Goal: Task Accomplishment & Management: Manage account settings

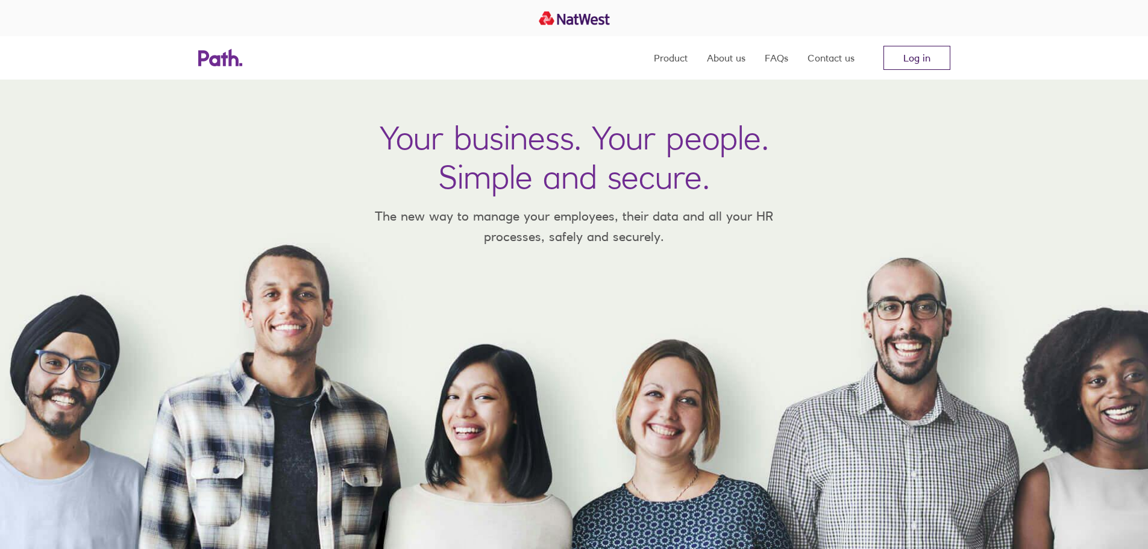
drag, startPoint x: 0, startPoint y: 0, endPoint x: 920, endPoint y: 62, distance: 921.9
click at [920, 62] on link "Log in" at bounding box center [917, 58] width 67 height 24
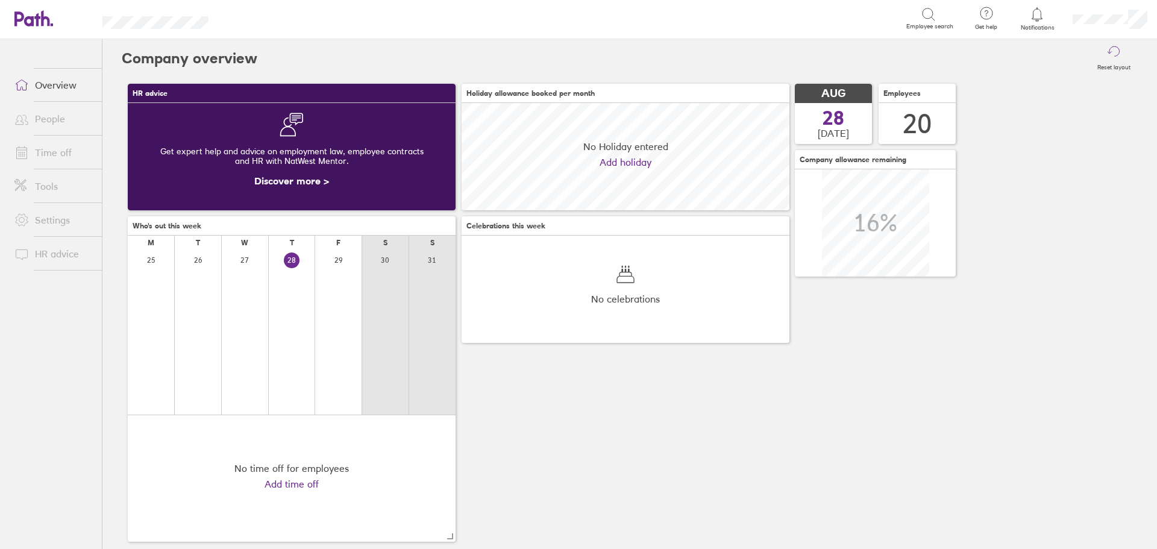
scroll to position [107, 328]
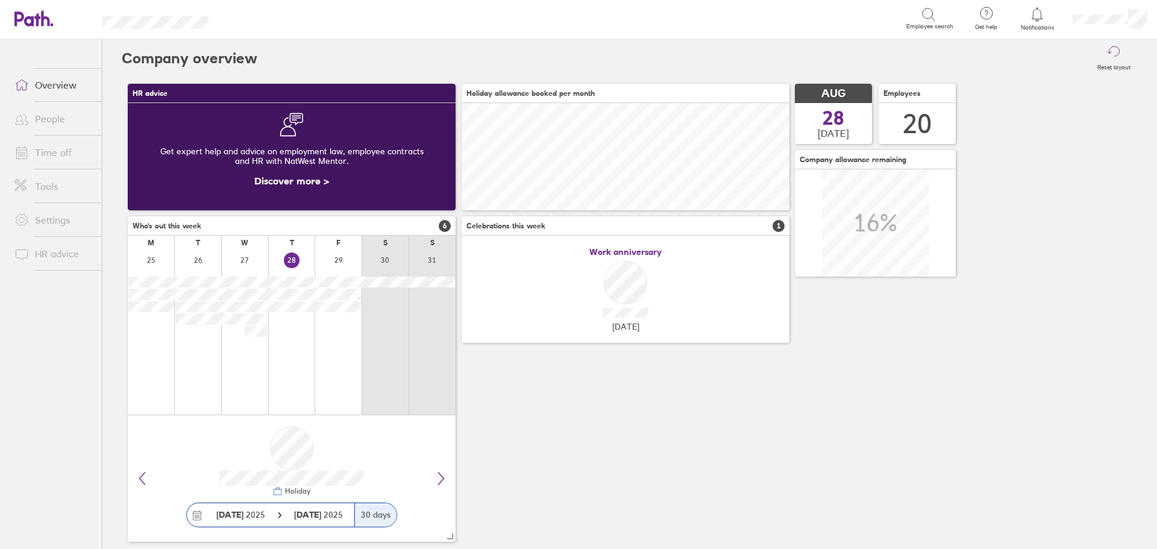
click at [48, 148] on link "Time off" at bounding box center [53, 152] width 97 height 24
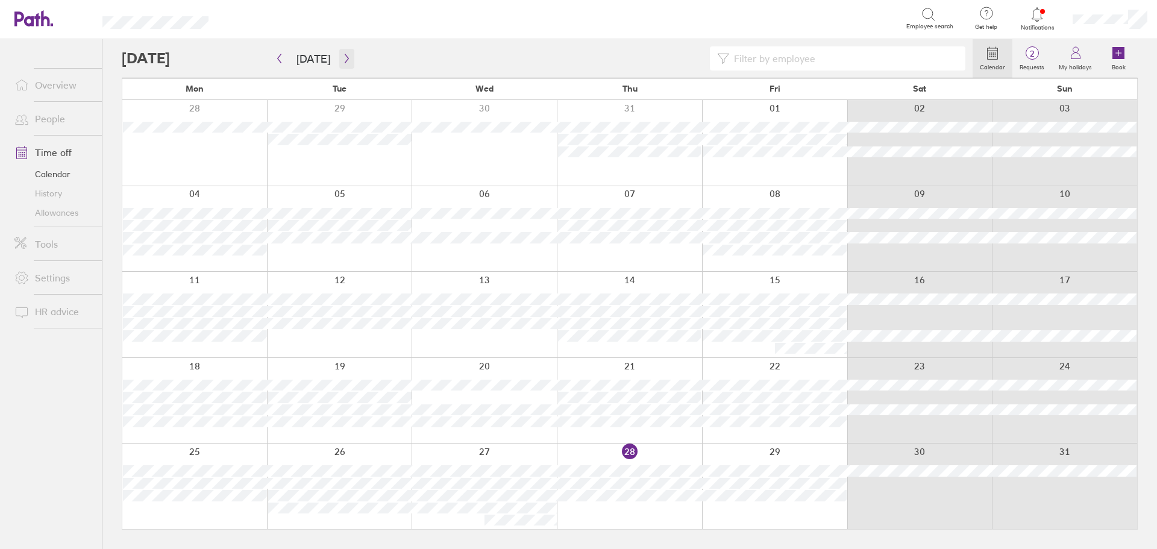
click at [342, 56] on icon "button" at bounding box center [346, 59] width 9 height 10
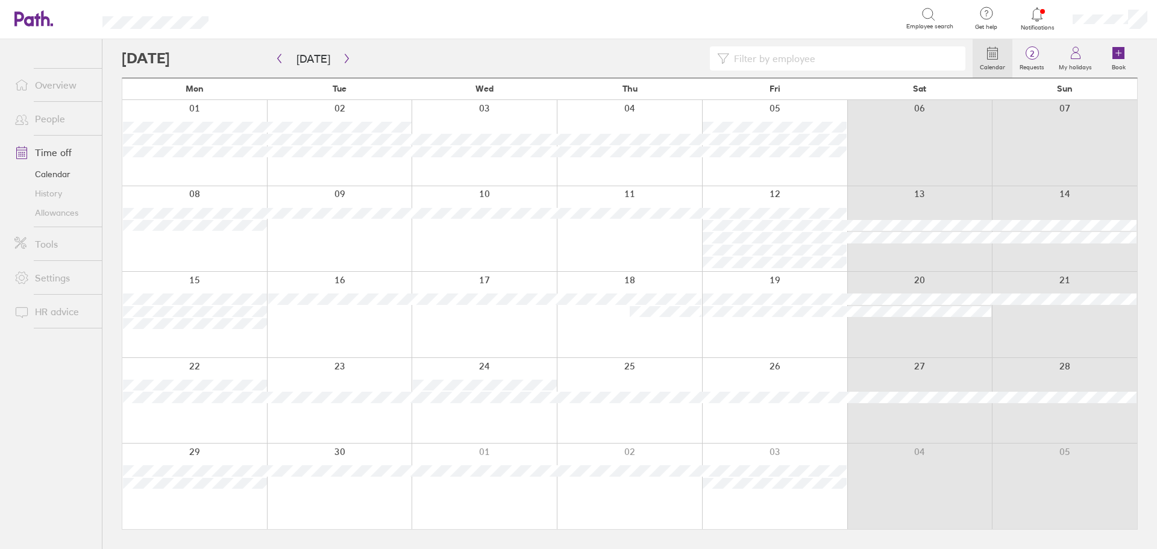
click at [1040, 15] on icon at bounding box center [1037, 14] width 14 height 14
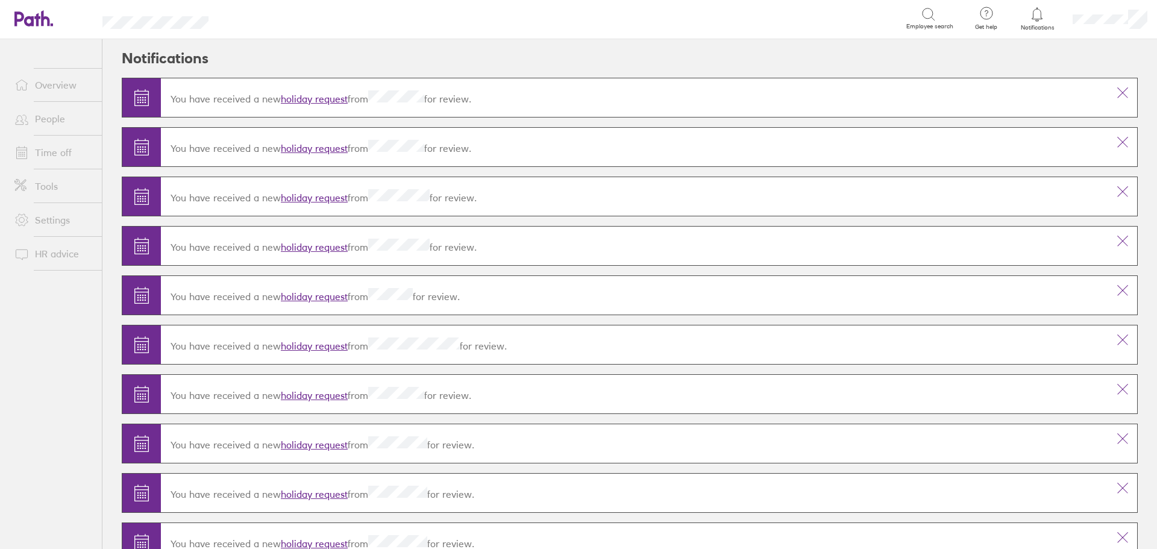
click at [305, 96] on link "holiday request" at bounding box center [314, 99] width 67 height 12
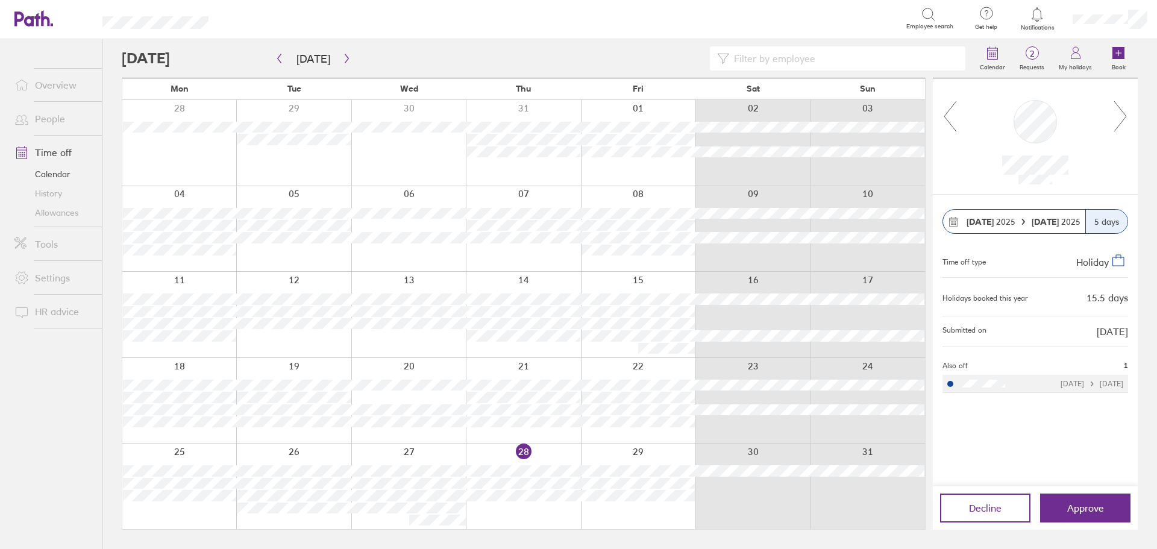
click at [43, 116] on link "People" at bounding box center [53, 119] width 97 height 24
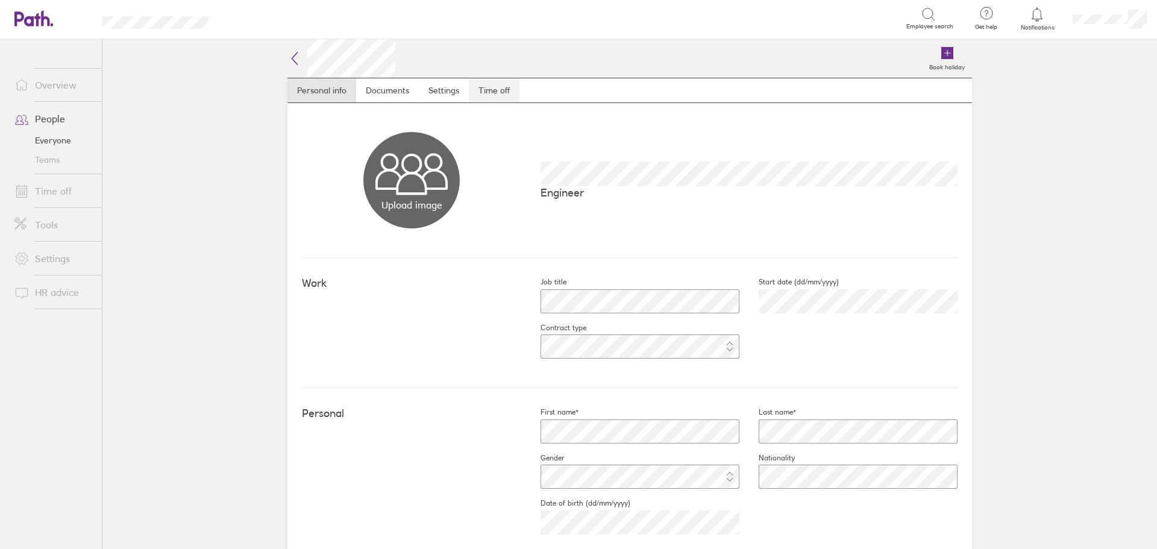
click at [488, 86] on link "Time off" at bounding box center [494, 90] width 51 height 24
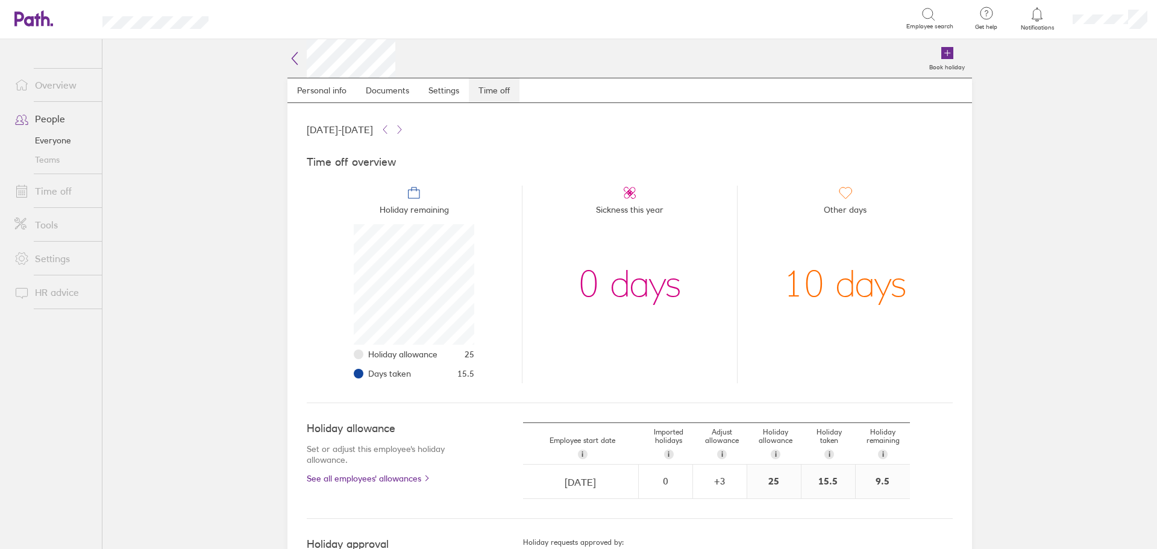
scroll to position [121, 121]
click at [46, 189] on link "Time off" at bounding box center [53, 191] width 97 height 24
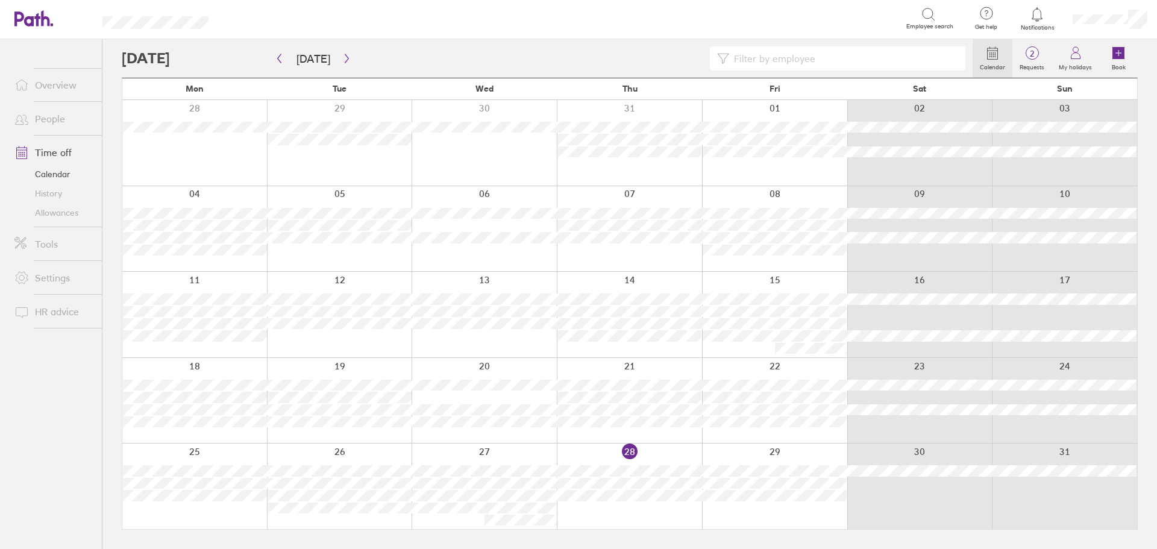
click at [1036, 14] on icon at bounding box center [1037, 14] width 14 height 14
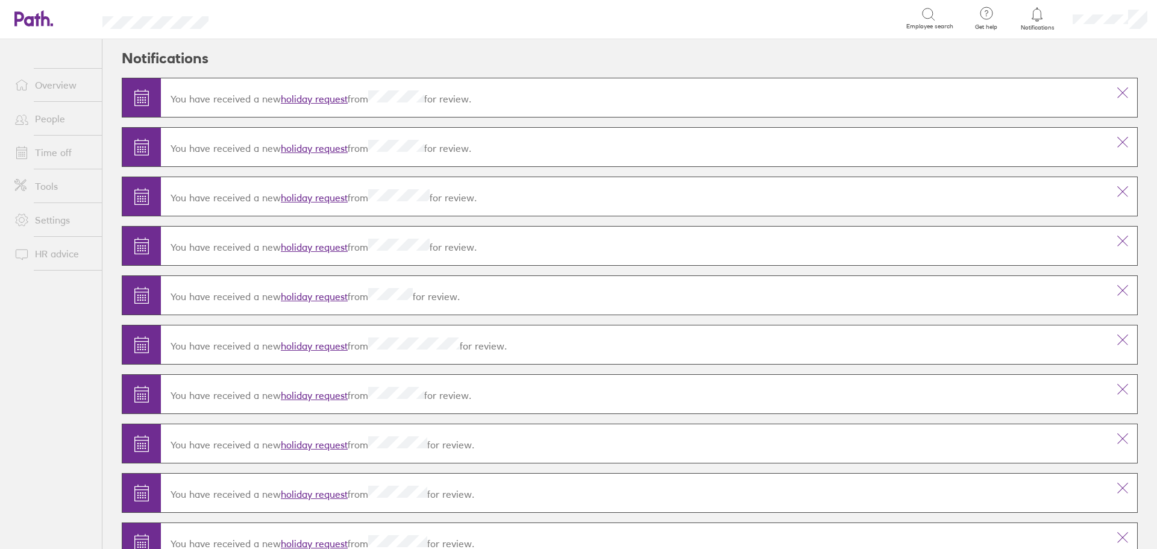
click at [281, 102] on p "You have received a new holiday request from for review." at bounding box center [635, 97] width 928 height 14
click at [296, 97] on link "holiday request" at bounding box center [314, 99] width 67 height 12
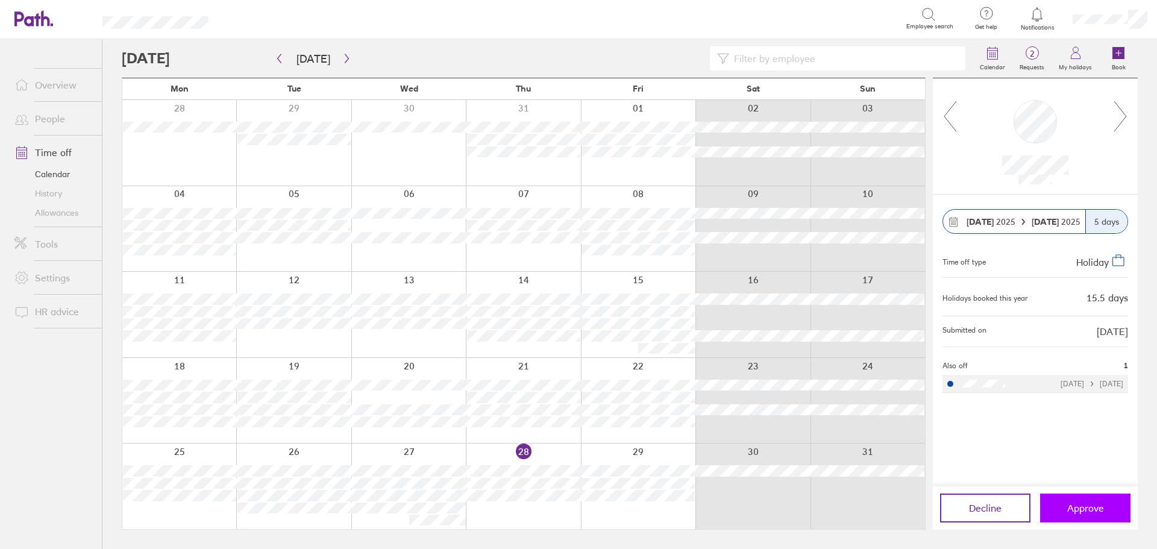
click at [1086, 509] on span "Approve" at bounding box center [1085, 508] width 37 height 11
click at [341, 52] on button "button" at bounding box center [346, 59] width 15 height 20
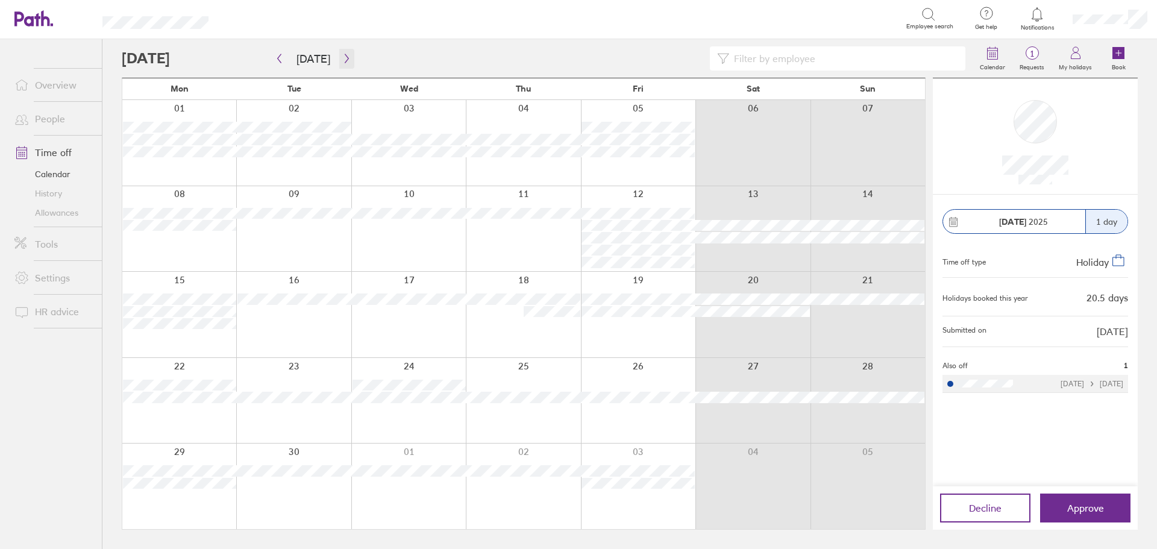
click at [347, 55] on icon "button" at bounding box center [346, 59] width 9 height 10
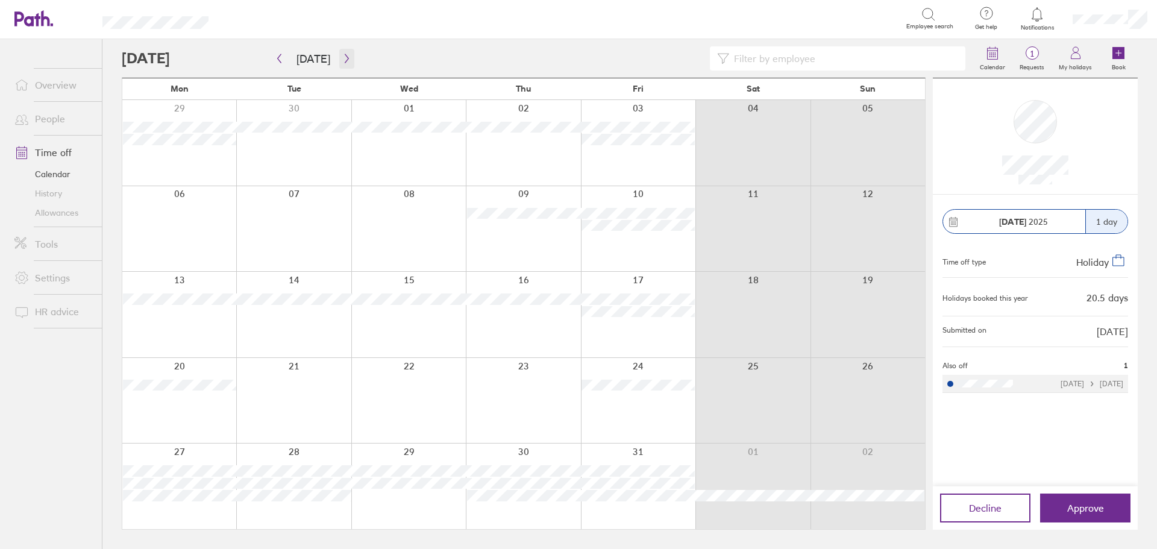
click at [343, 55] on icon "button" at bounding box center [346, 59] width 9 height 10
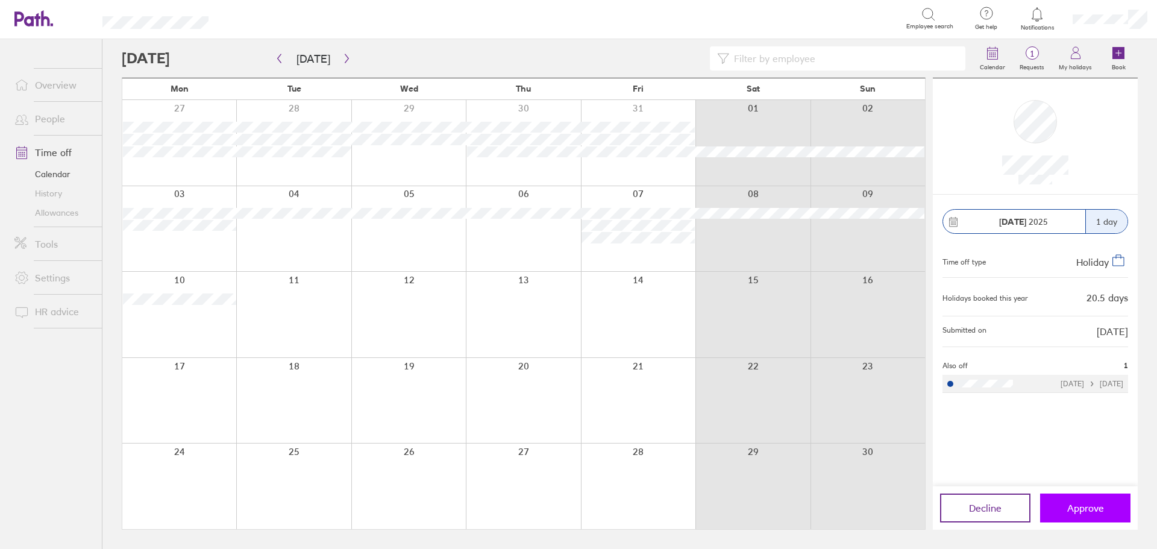
click at [1089, 503] on span "Approve" at bounding box center [1085, 508] width 37 height 11
